Goal: Task Accomplishment & Management: Use online tool/utility

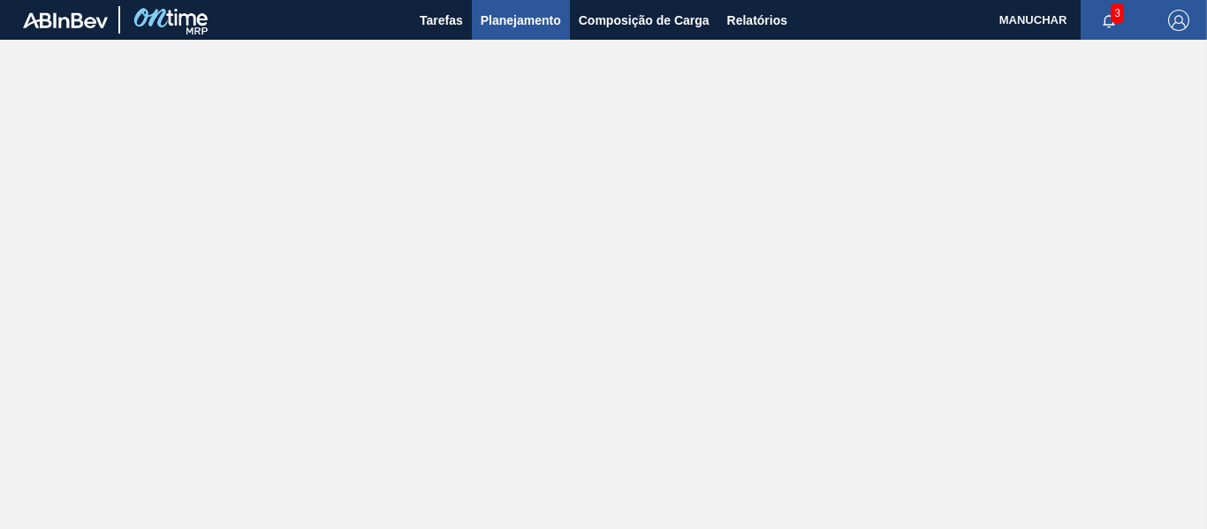
click at [508, 20] on span "Planejamento" at bounding box center [521, 20] width 80 height 21
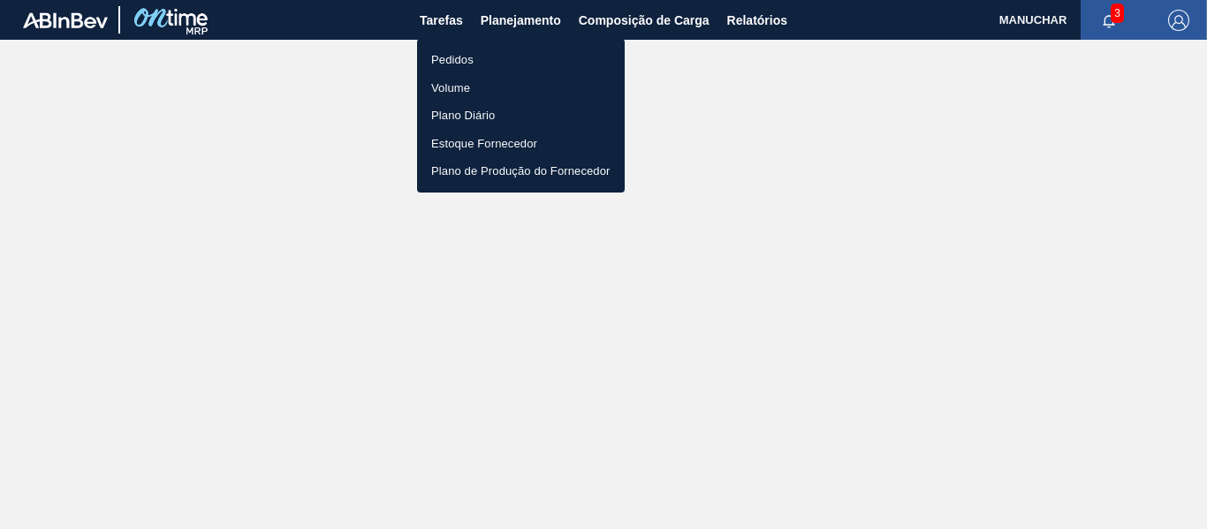
click at [512, 63] on li "Pedidos" at bounding box center [521, 60] width 208 height 28
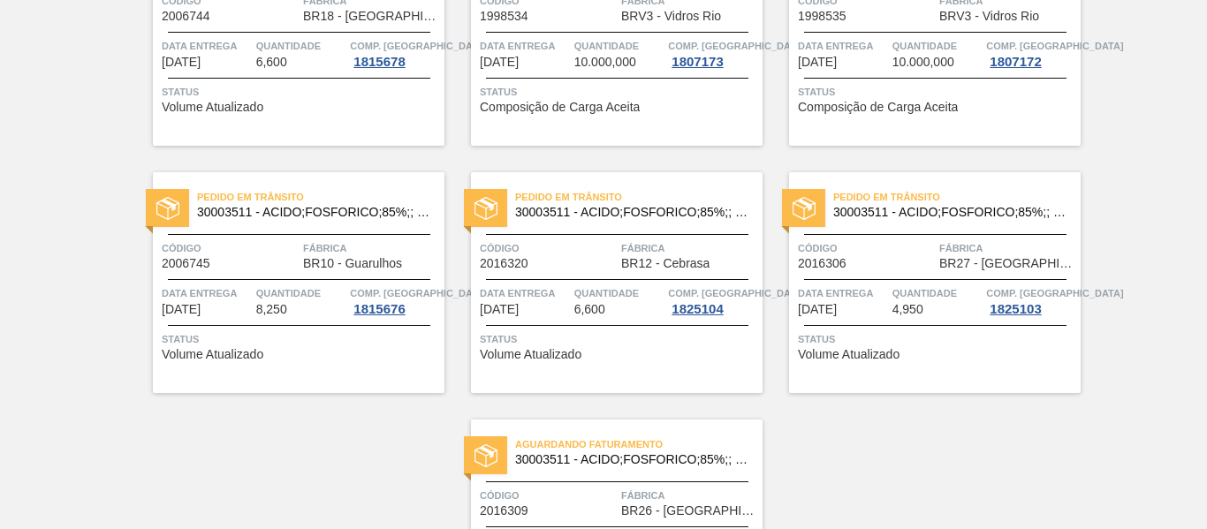
scroll to position [1151, 0]
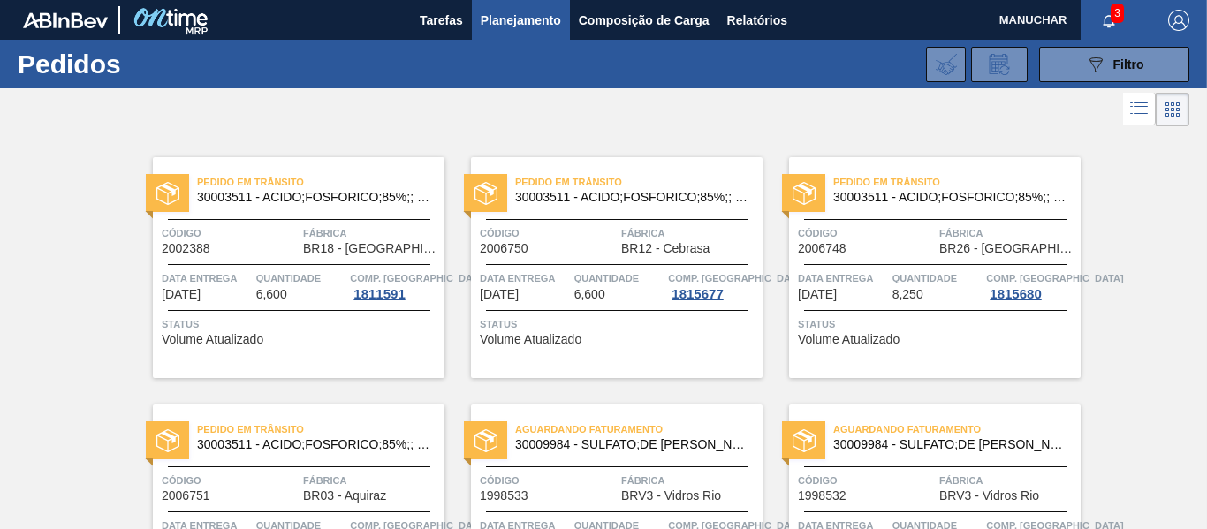
click at [1183, 11] on img "button" at bounding box center [1178, 20] width 21 height 21
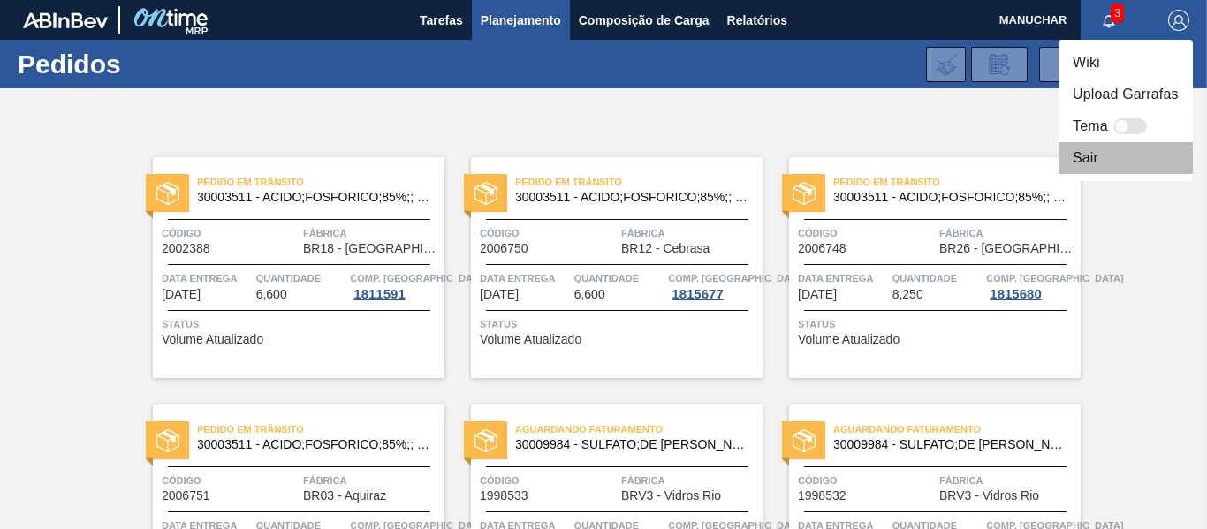
click at [1115, 169] on li "Sair" at bounding box center [1126, 158] width 134 height 32
